Goal: Task Accomplishment & Management: Manage account settings

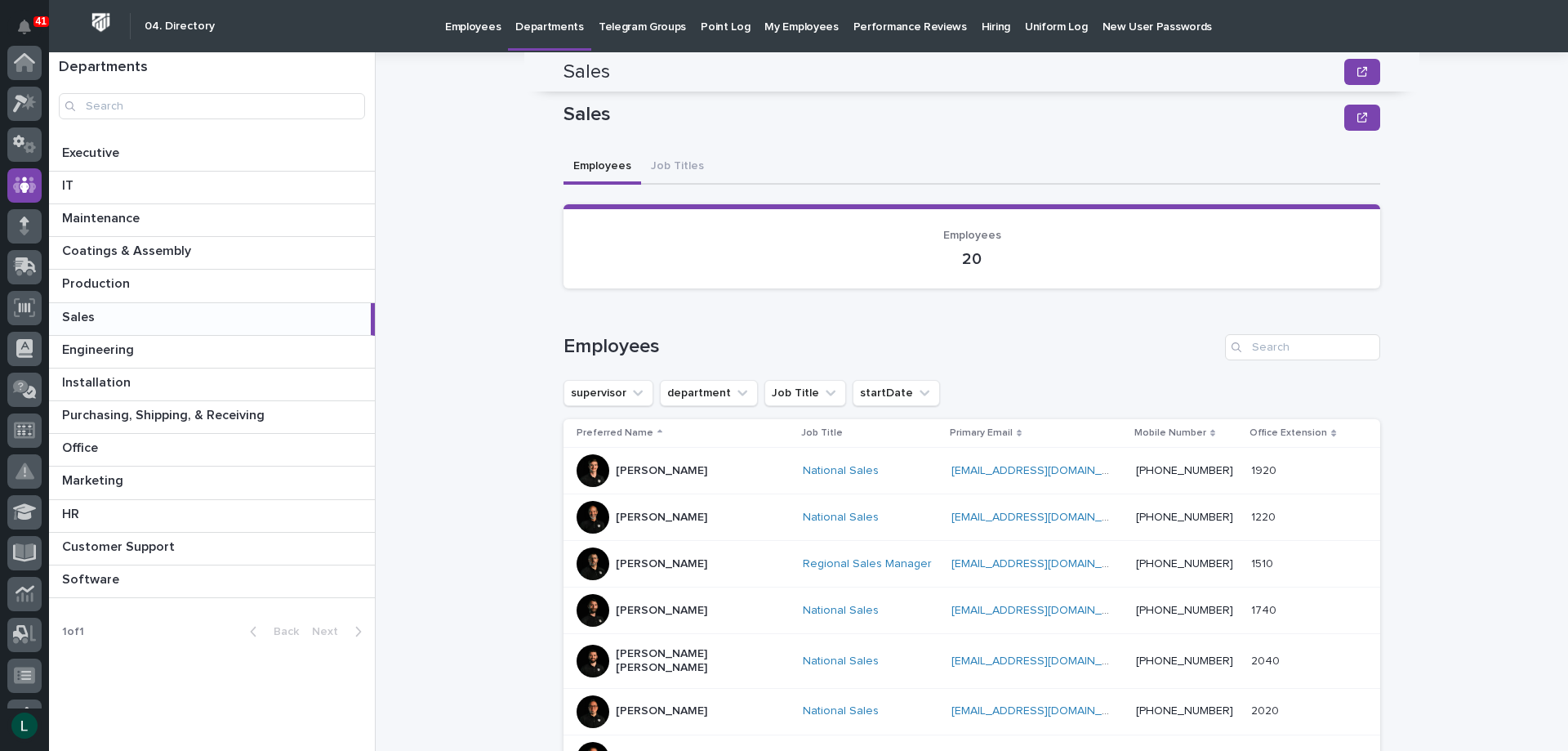
scroll to position [408, 0]
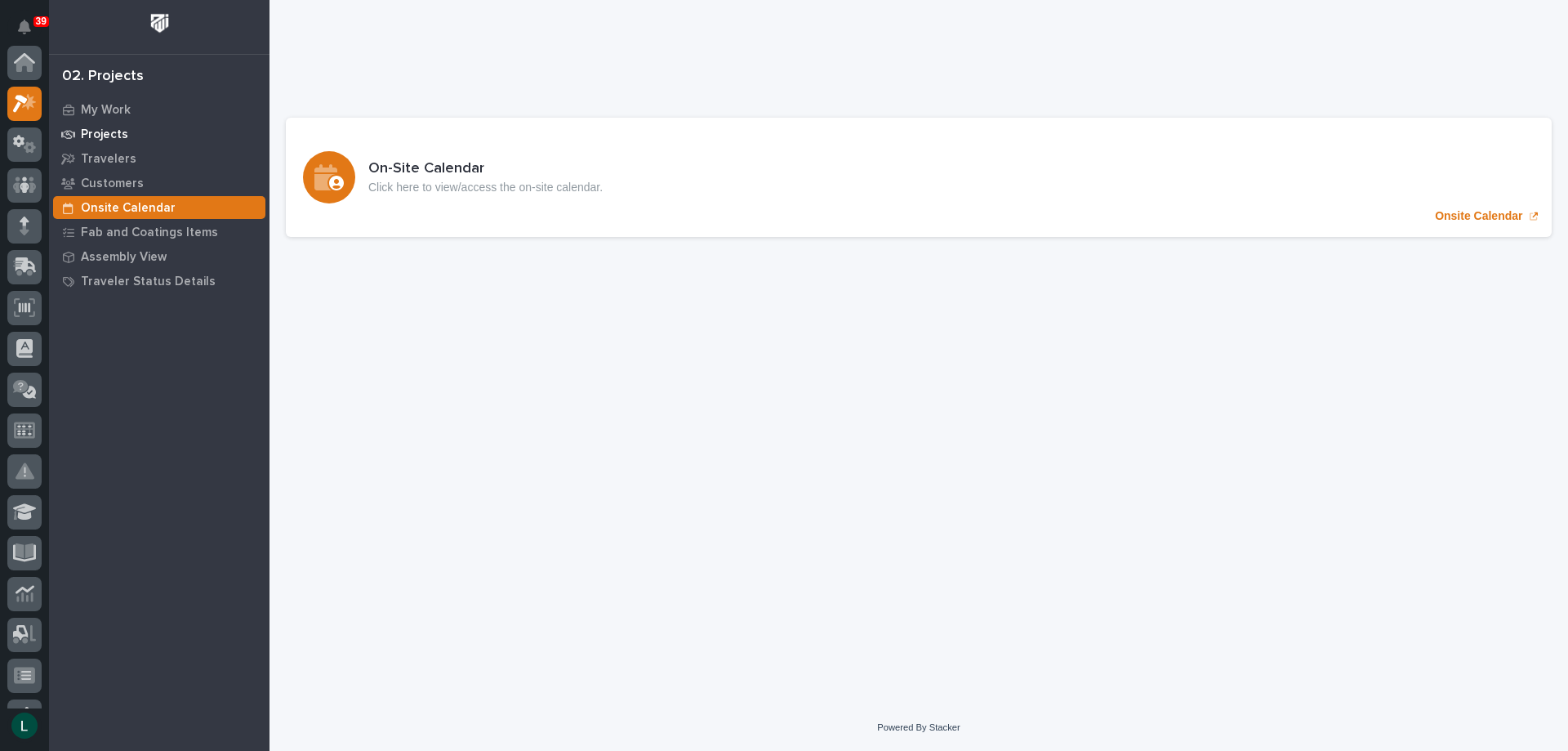
scroll to position [41, 0]
click at [30, 99] on icon at bounding box center [25, 103] width 24 height 19
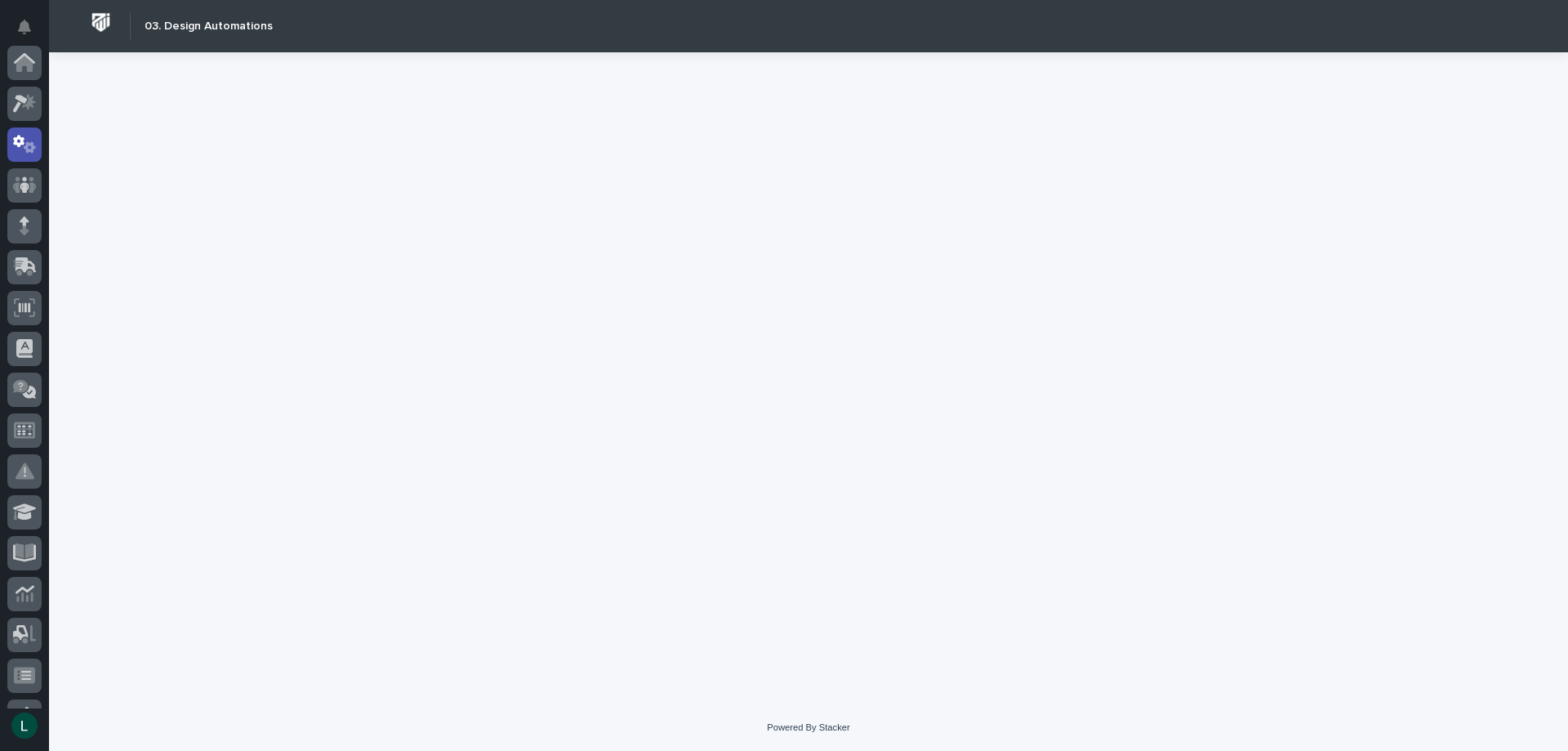
scroll to position [82, 0]
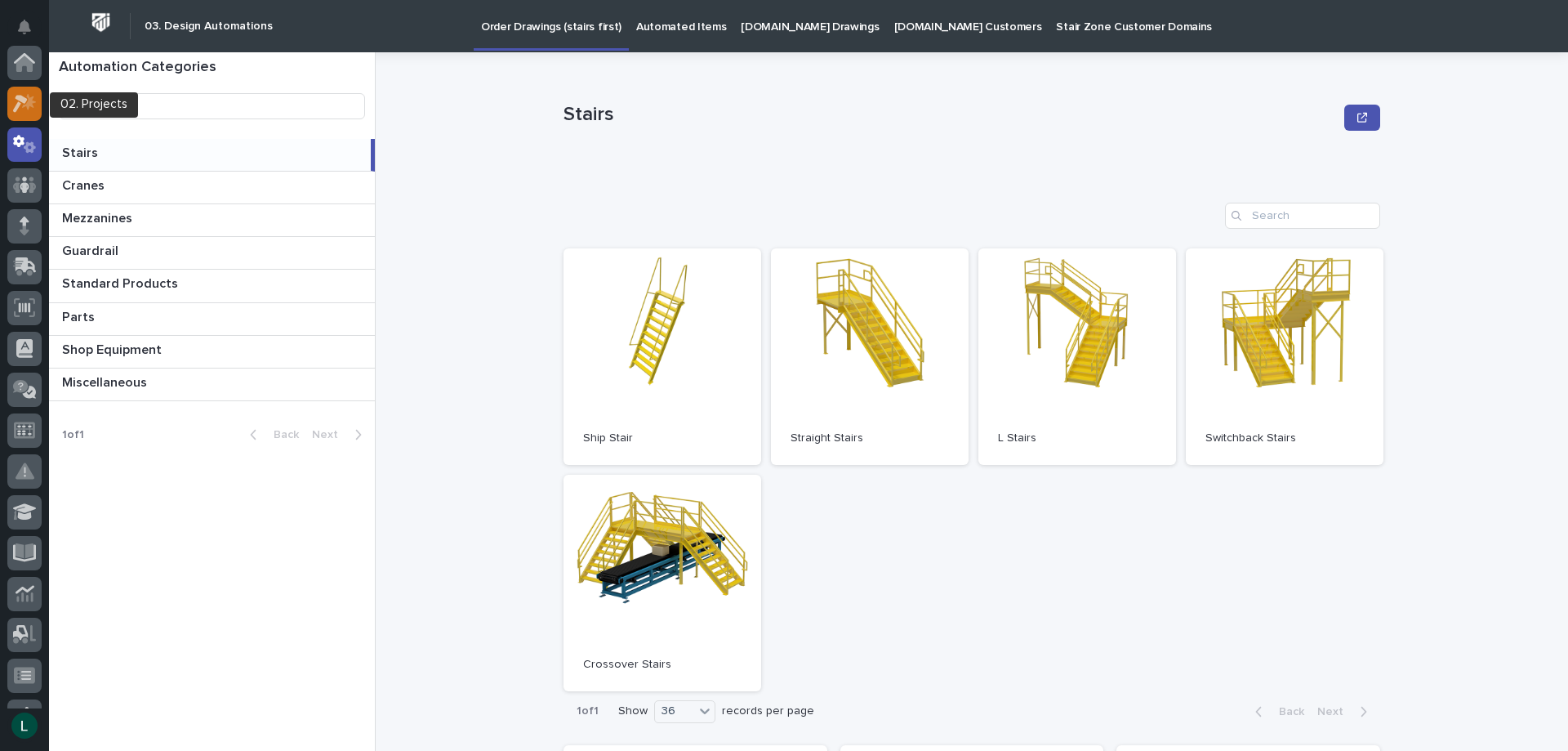
click at [26, 96] on icon at bounding box center [25, 103] width 24 height 19
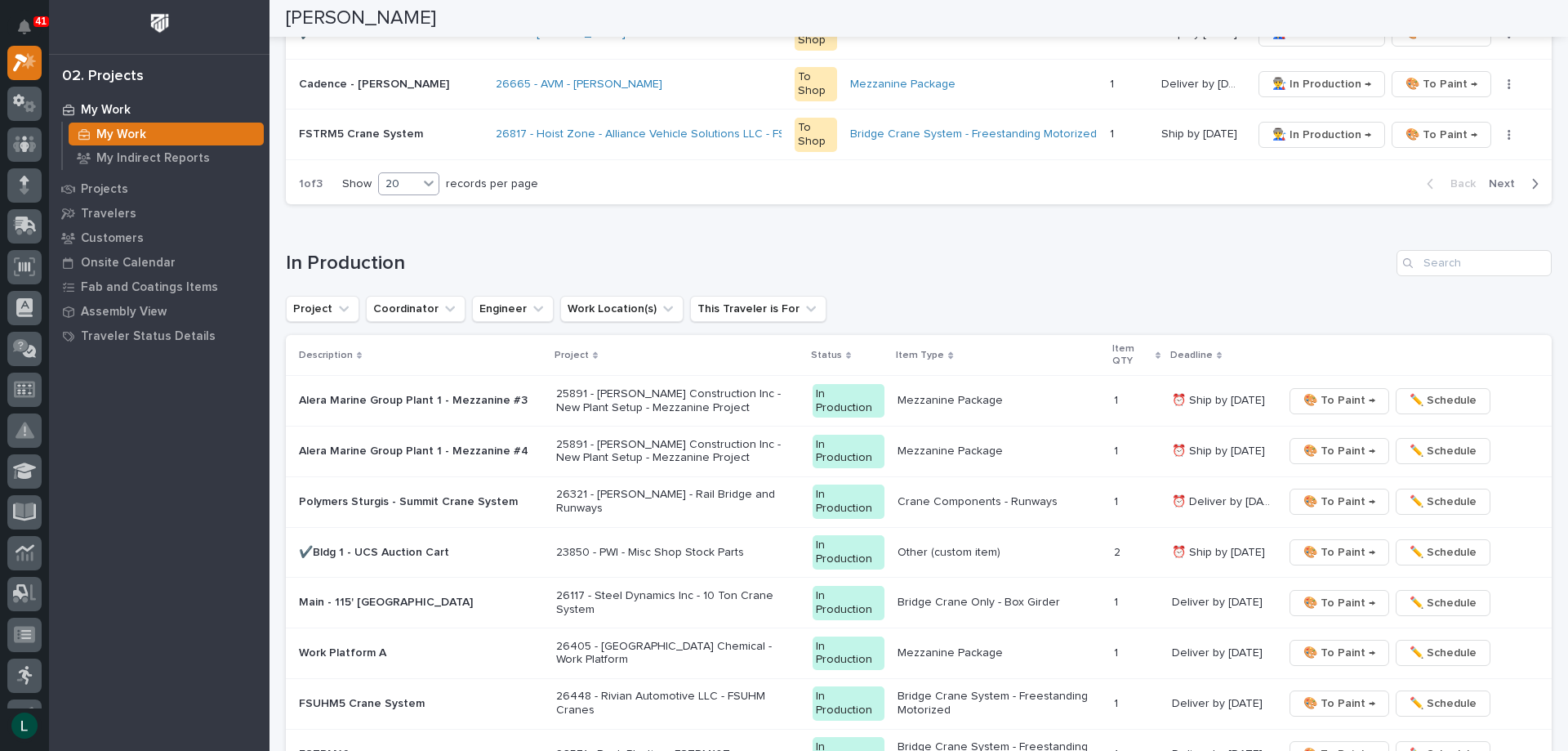
scroll to position [1307, 0]
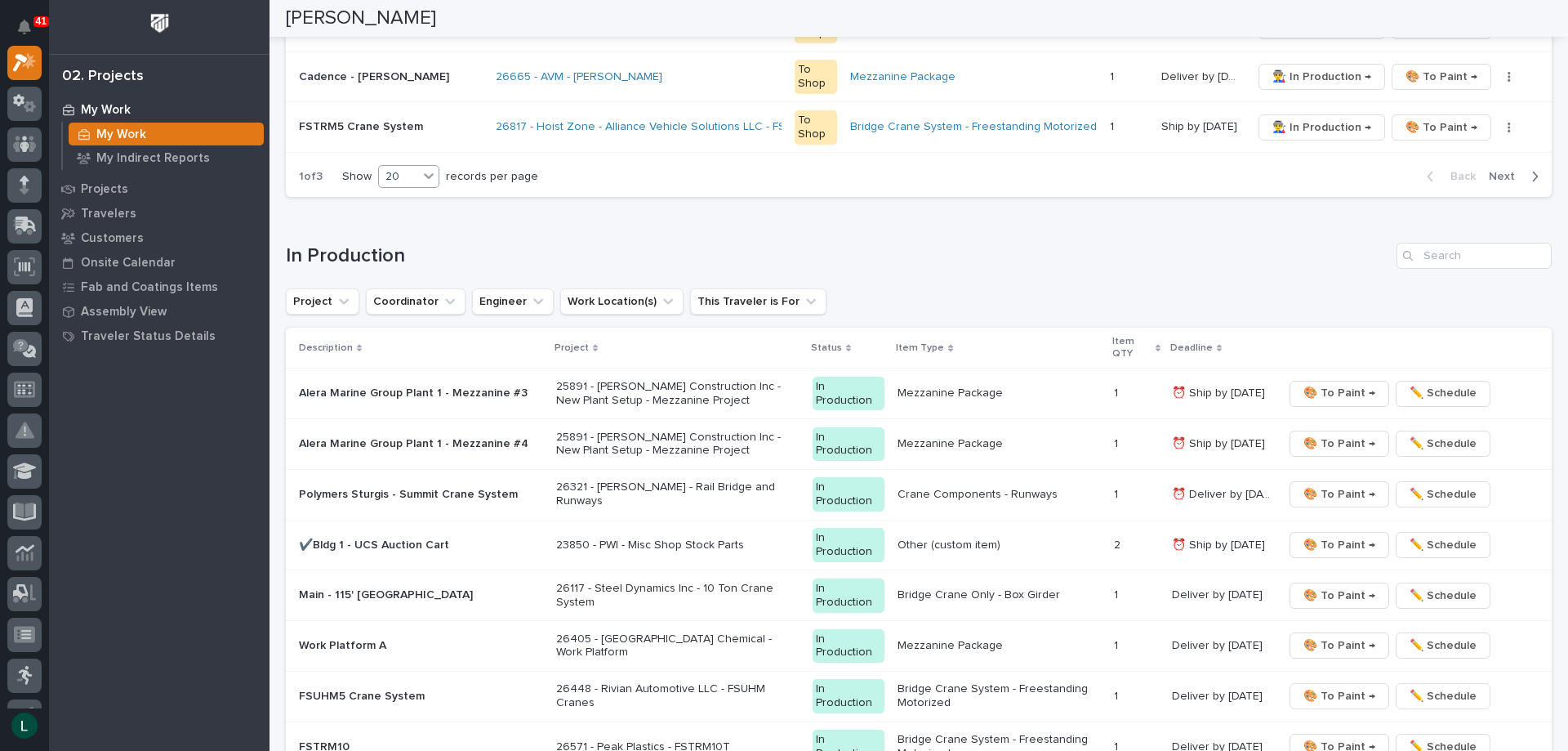
click at [399, 172] on div "20" at bounding box center [398, 176] width 40 height 17
click at [411, 236] on div "30" at bounding box center [410, 238] width 59 height 20
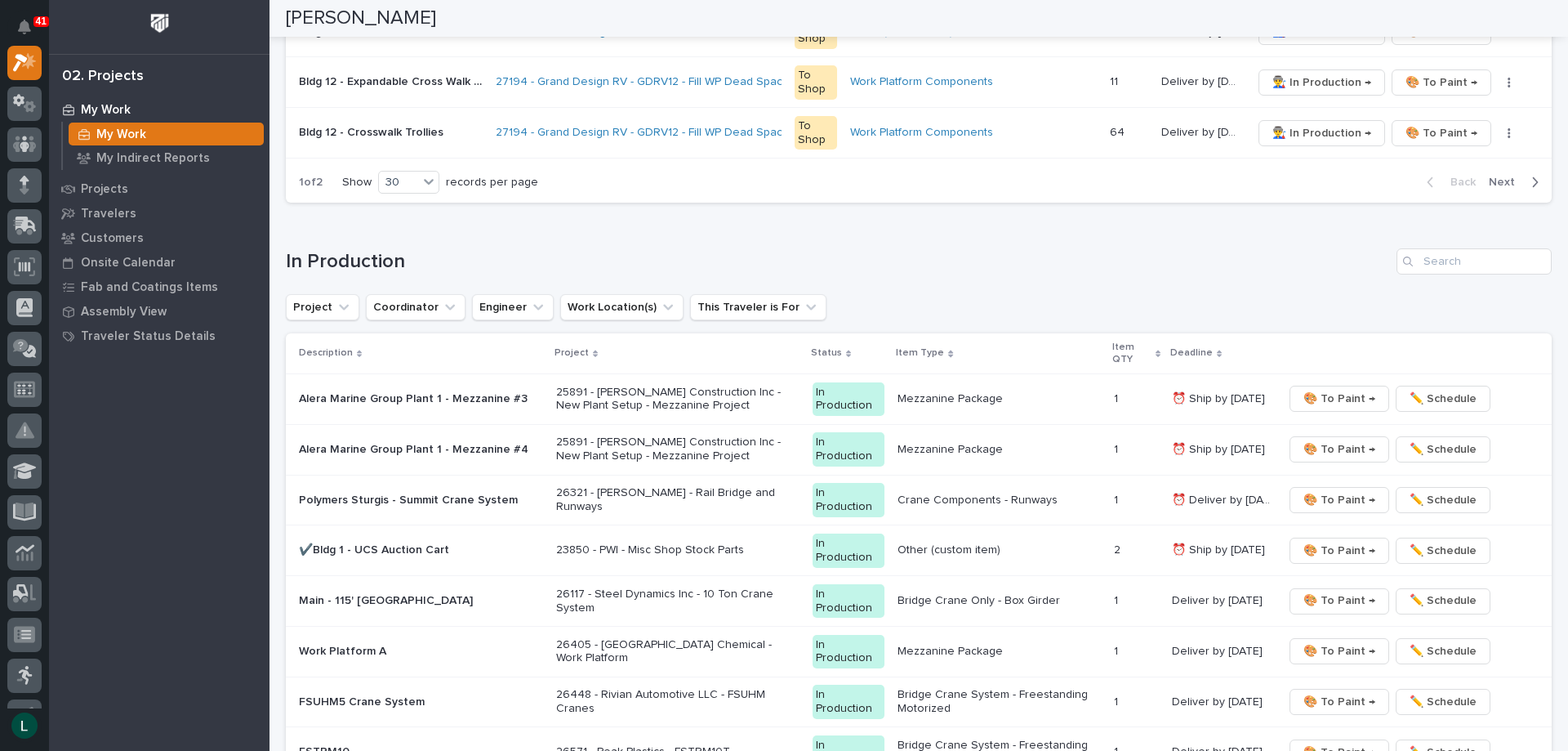
scroll to position [1477, 0]
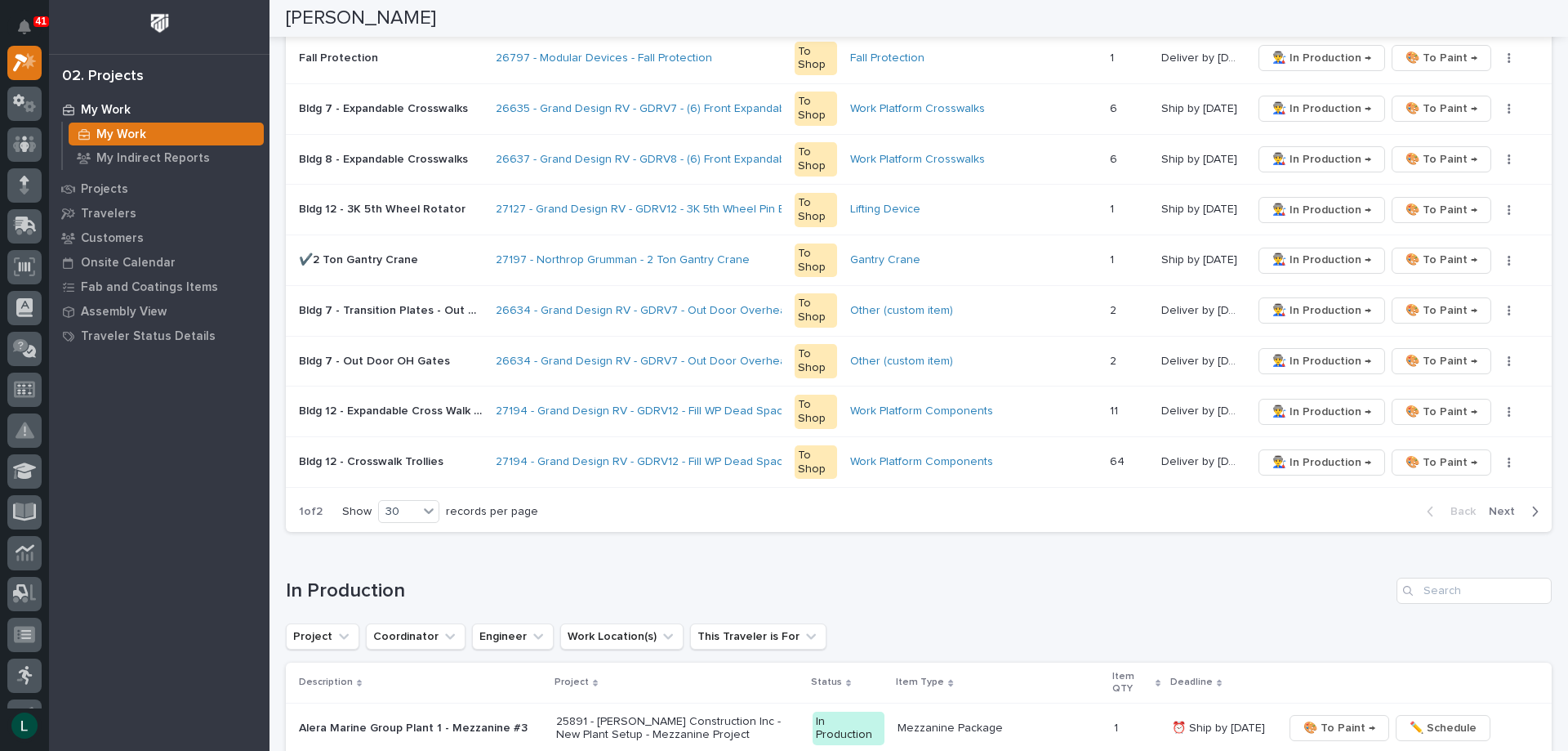
click at [1531, 508] on icon "button" at bounding box center [1534, 511] width 7 height 15
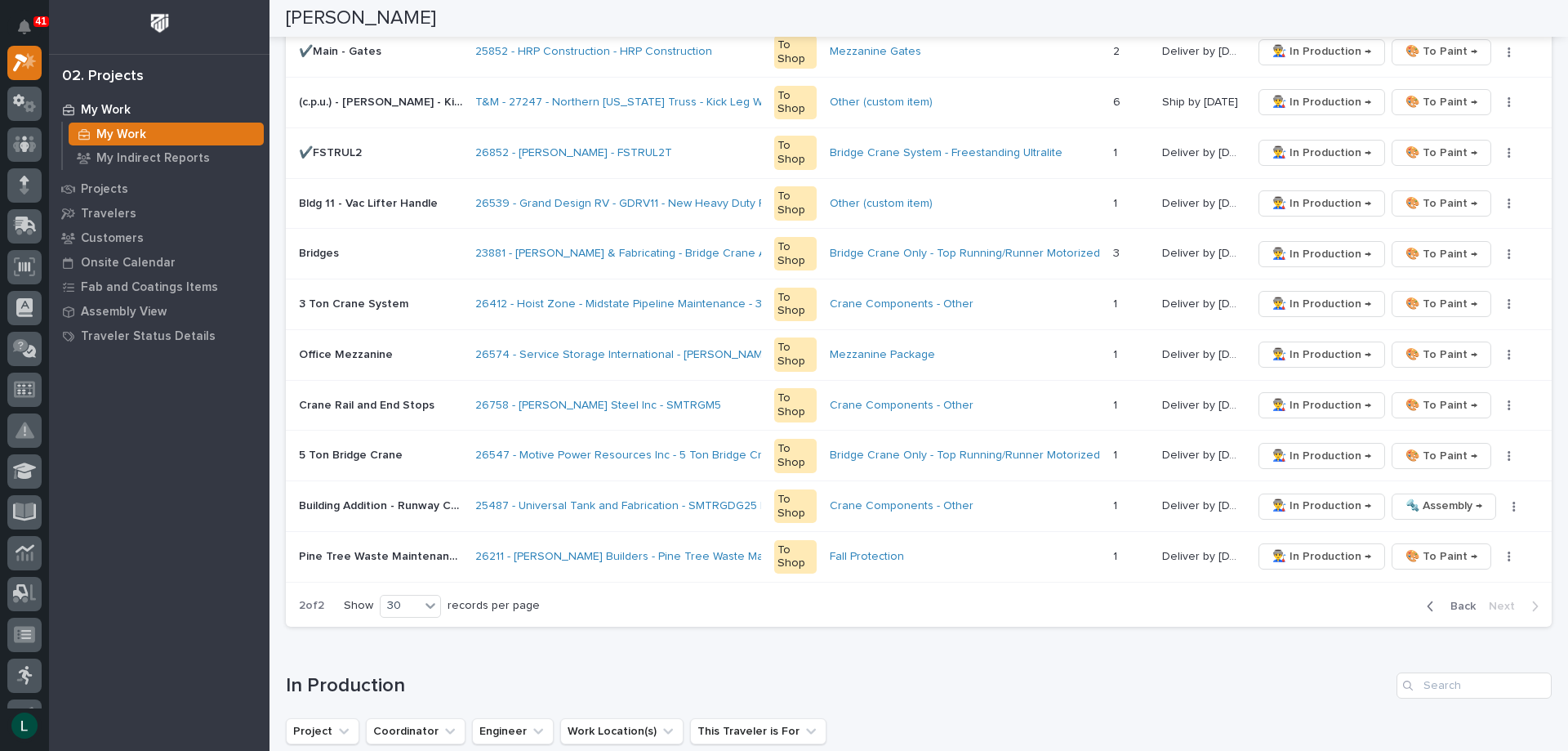
scroll to position [981, 0]
click at [1426, 600] on icon "button" at bounding box center [1430, 604] width 7 height 15
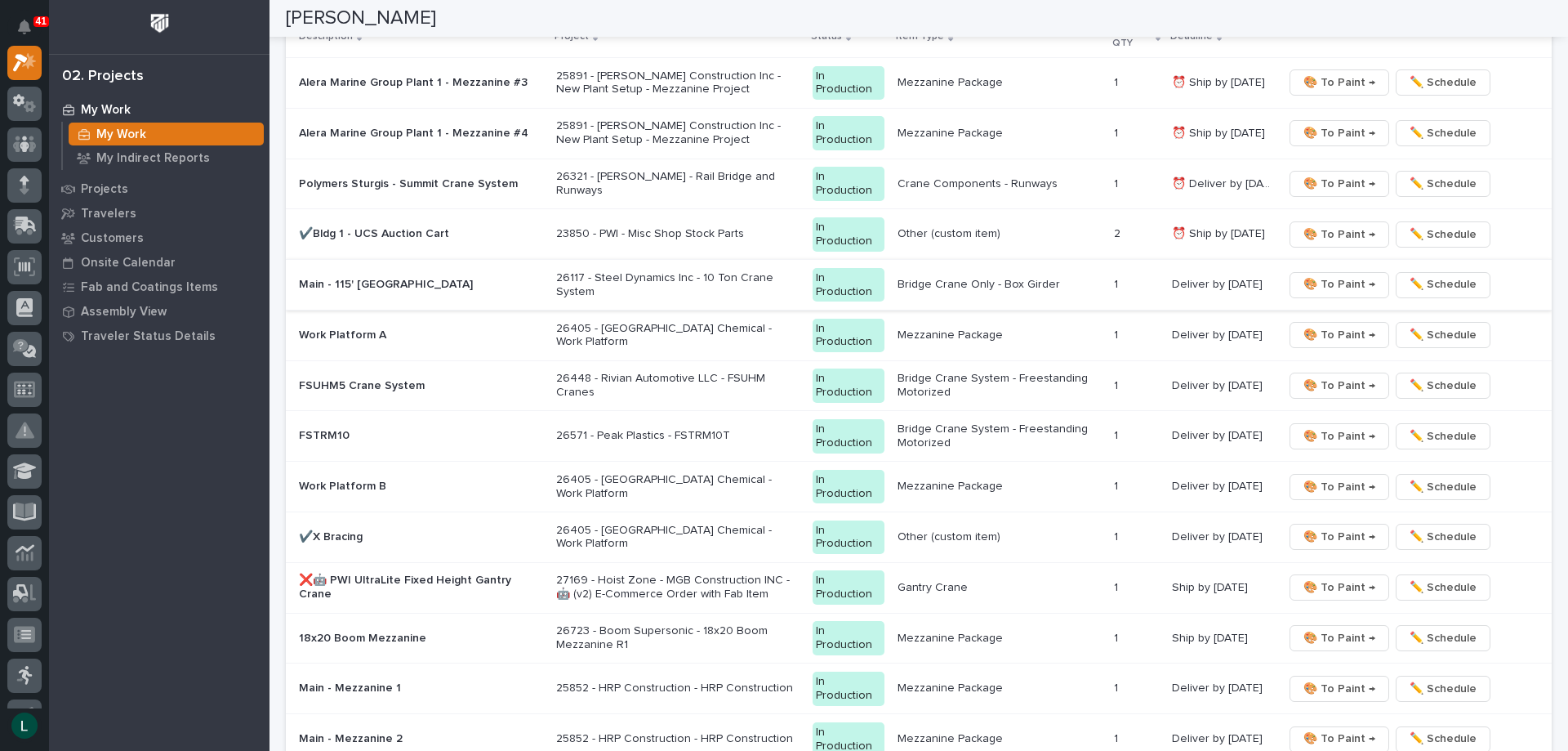
scroll to position [2125, 0]
click at [1333, 581] on span "🎨 To Paint →" at bounding box center [1338, 585] width 72 height 20
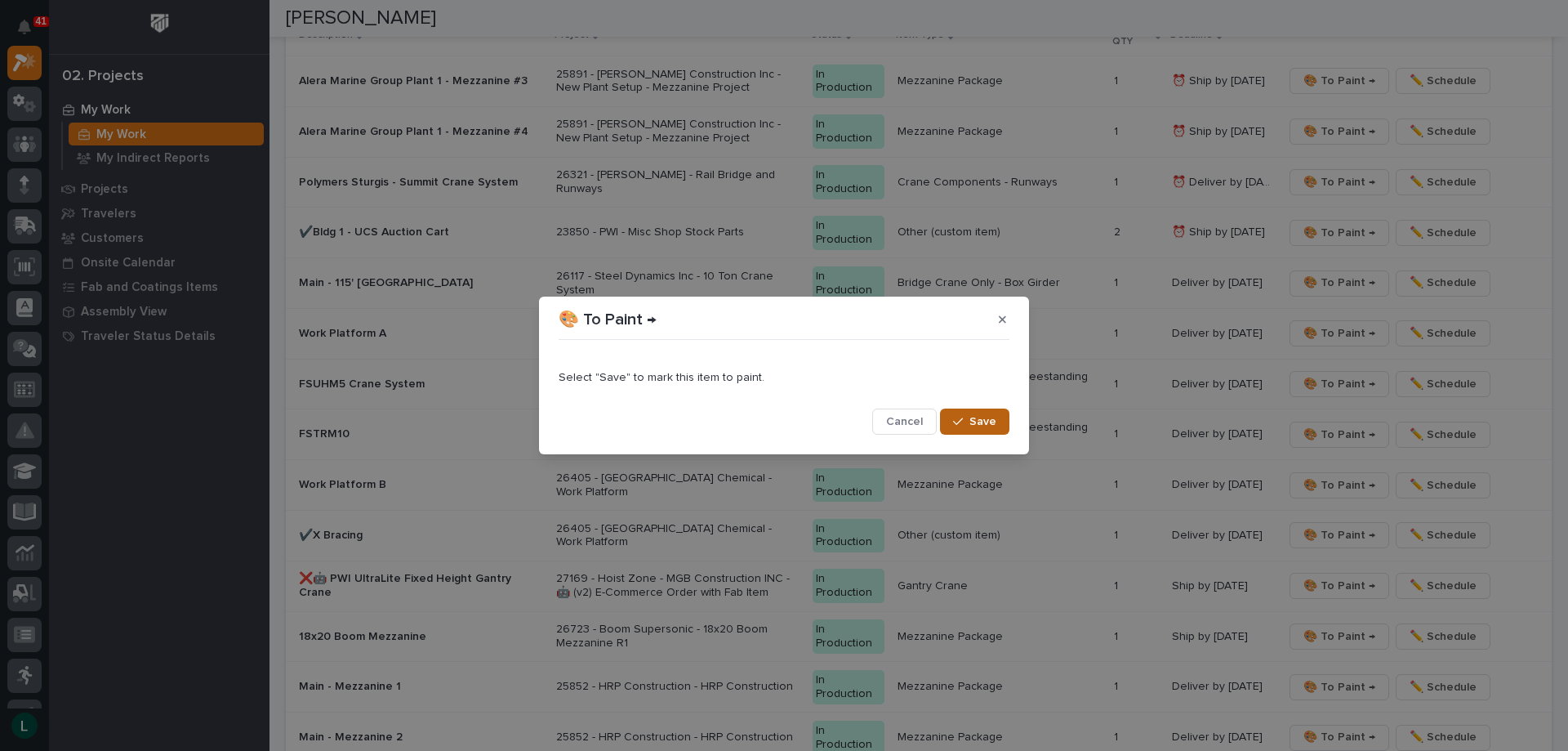
click at [979, 422] on span "Save" at bounding box center [983, 422] width 27 height 15
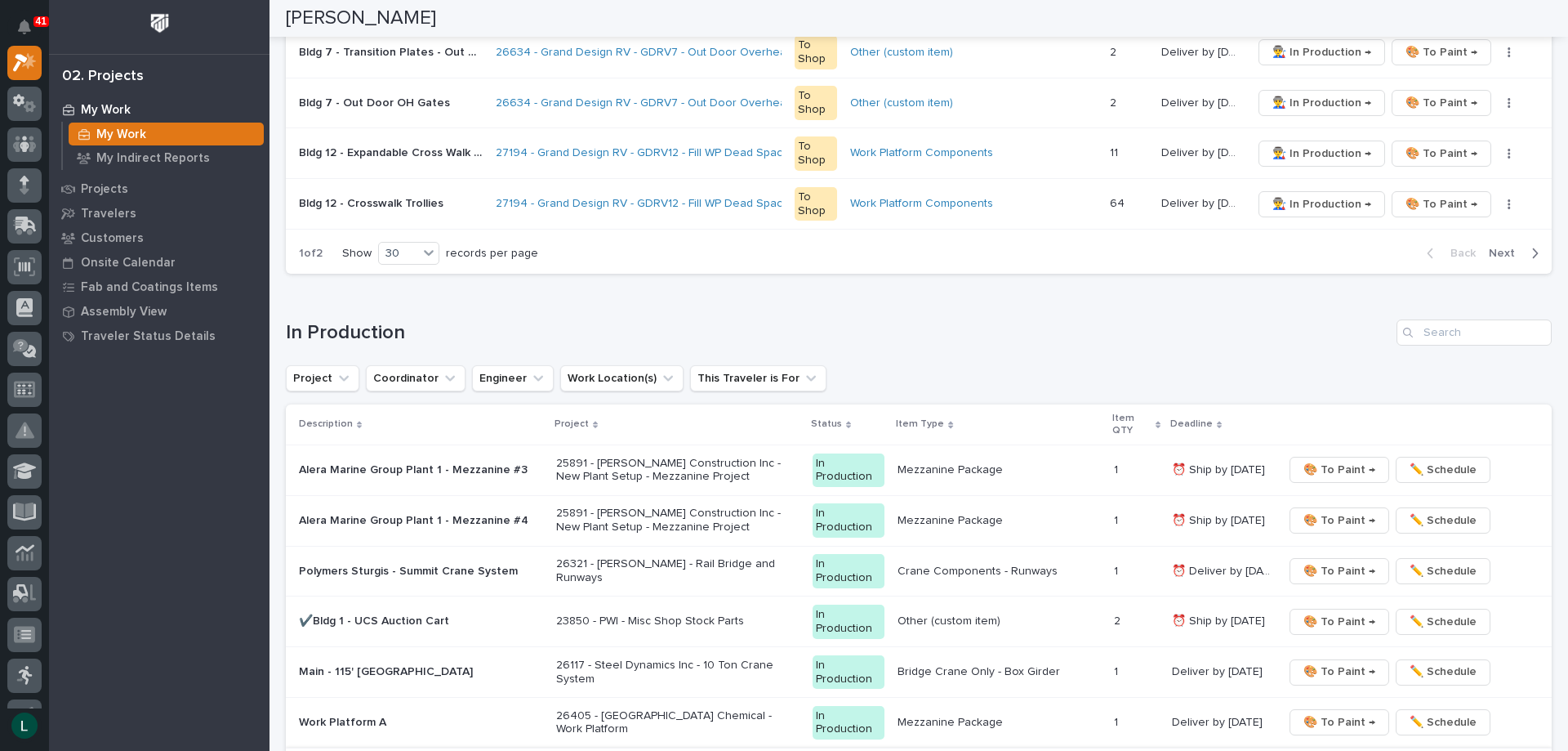
scroll to position [1715, 0]
